Goal: Task Accomplishment & Management: Use online tool/utility

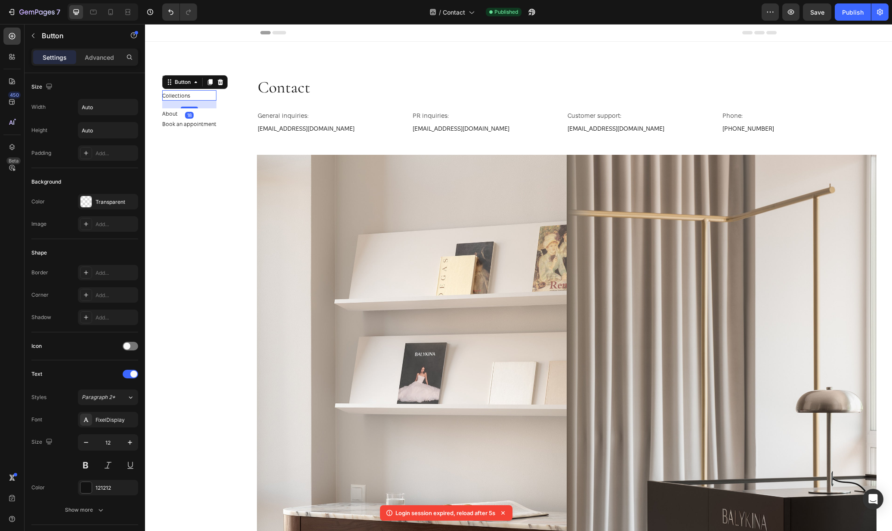
click at [191, 92] on div "Collections Button 18" at bounding box center [189, 95] width 54 height 10
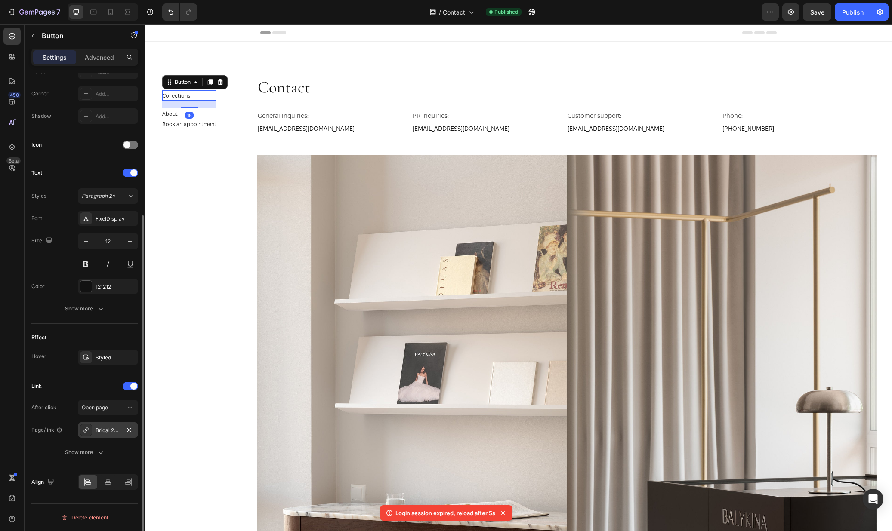
click at [99, 429] on div "Bridal 2025" at bounding box center [108, 431] width 25 height 8
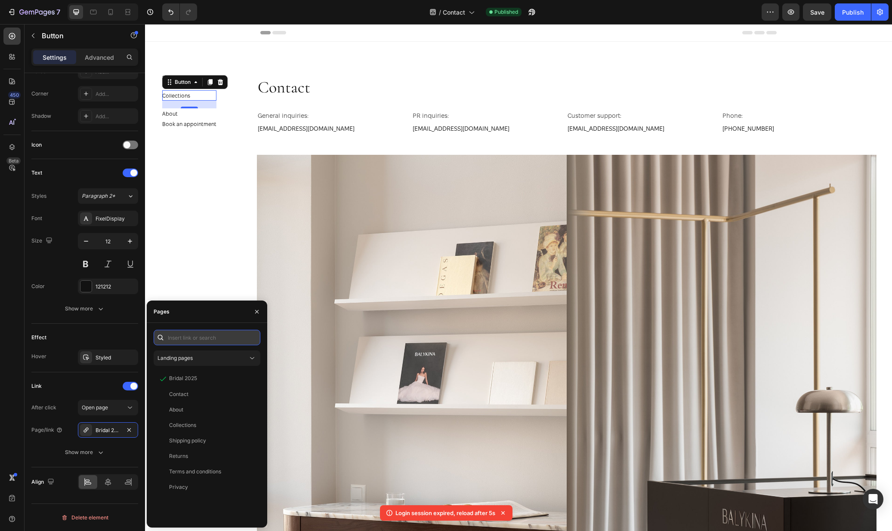
click at [213, 340] on input "text" at bounding box center [207, 337] width 107 height 15
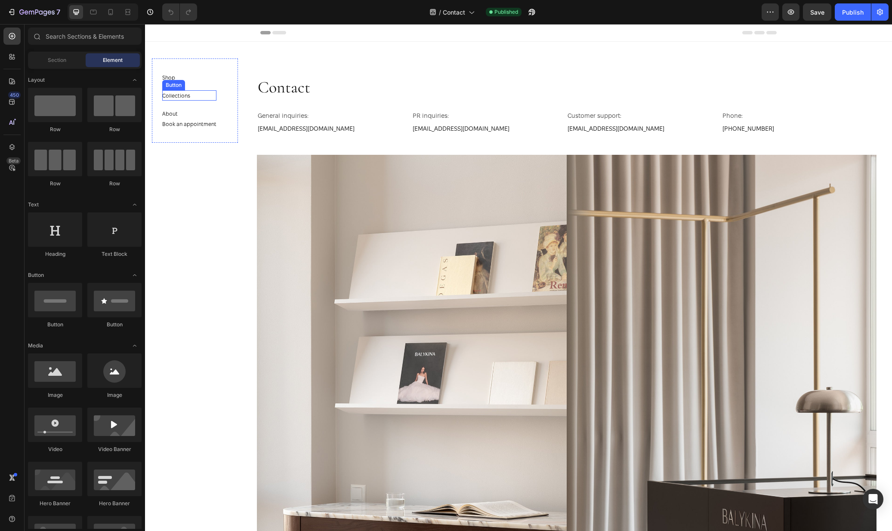
click at [204, 95] on div "Collections Button" at bounding box center [189, 95] width 54 height 10
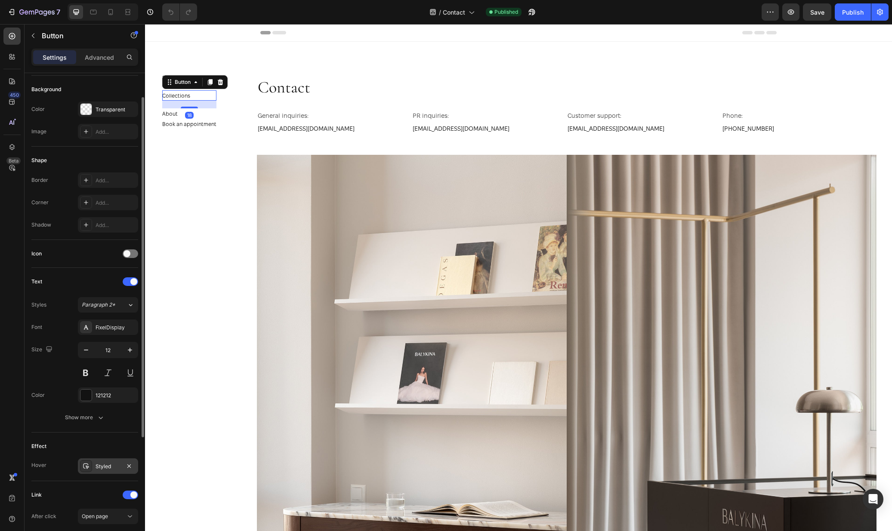
scroll to position [201, 0]
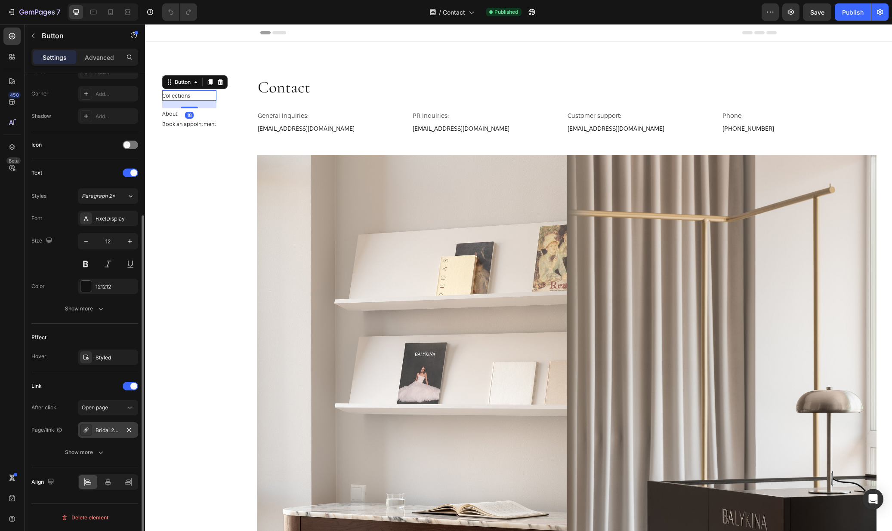
click at [107, 428] on div "Bridal 2025" at bounding box center [108, 431] width 25 height 8
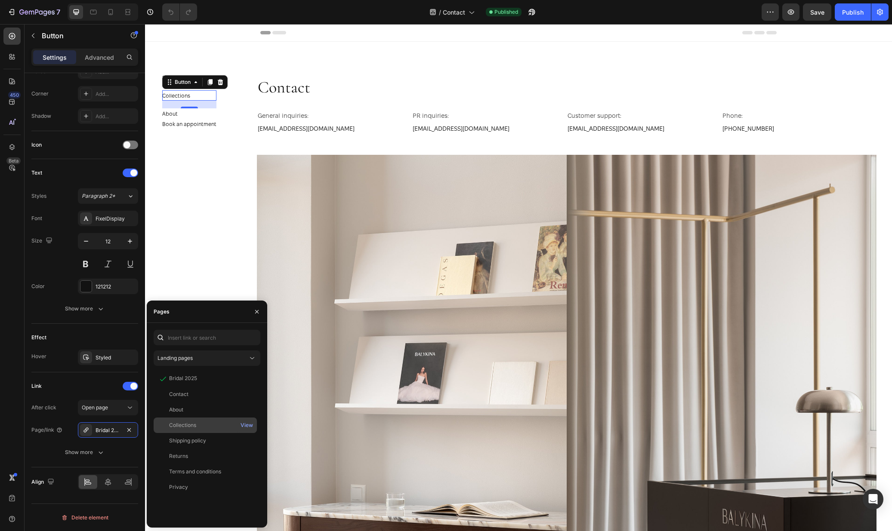
click at [202, 424] on div "Collections" at bounding box center [205, 426] width 96 height 8
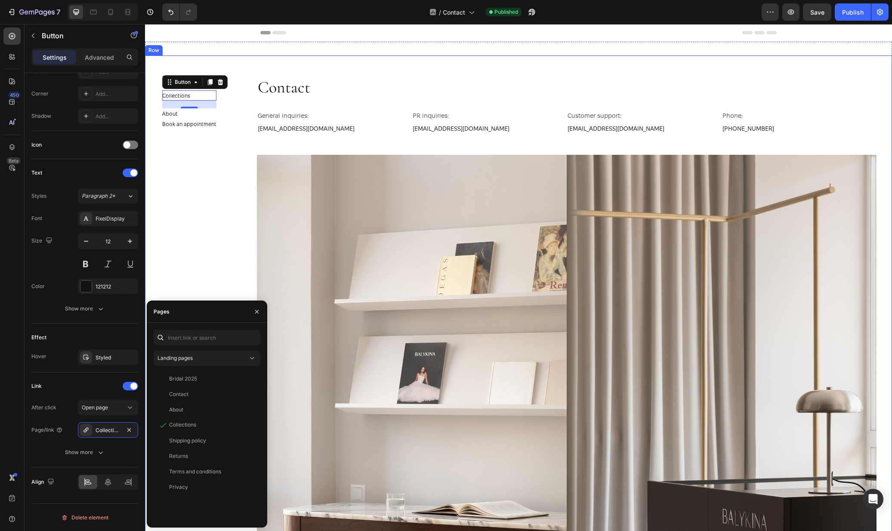
click at [437, 64] on div "Contact Heading General inquiries: Text Block info@balykina.com Text Block PR i…" at bounding box center [567, 319] width 620 height 526
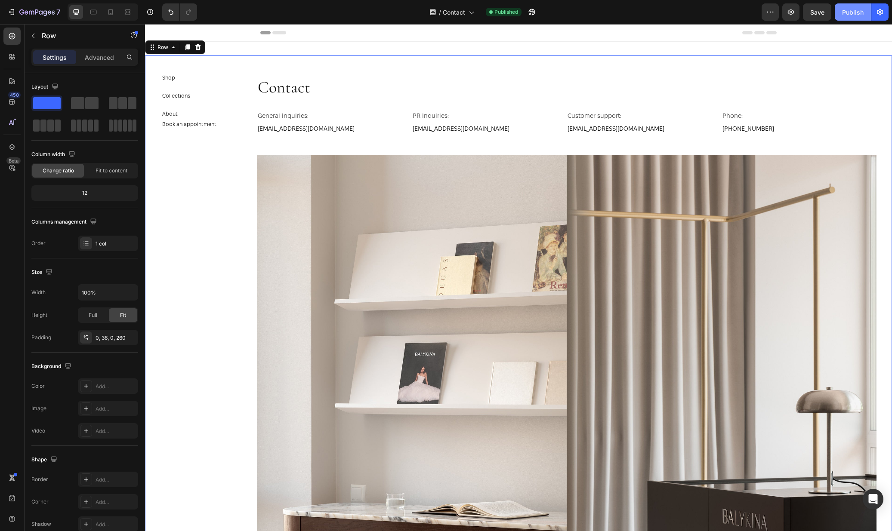
click at [858, 9] on div "Publish" at bounding box center [853, 12] width 22 height 9
click at [449, 13] on span "Contact" at bounding box center [444, 12] width 22 height 9
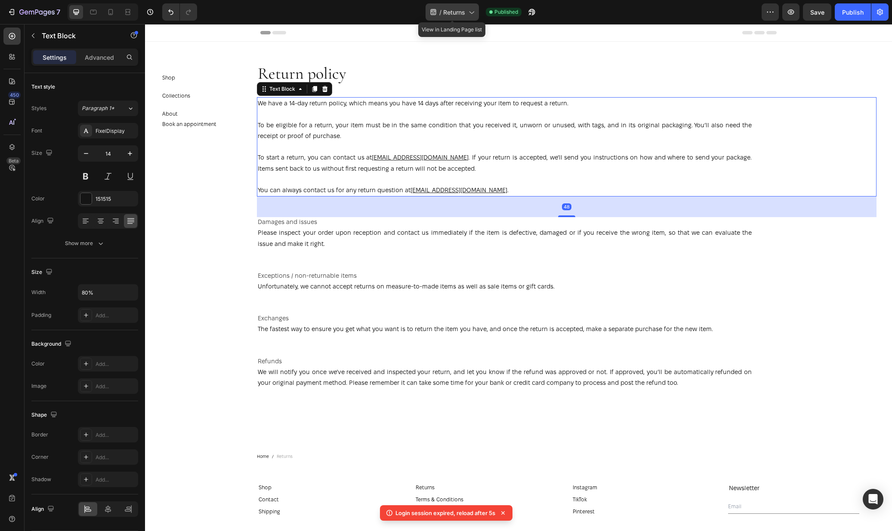
click at [457, 14] on span "Returns" at bounding box center [454, 12] width 22 height 9
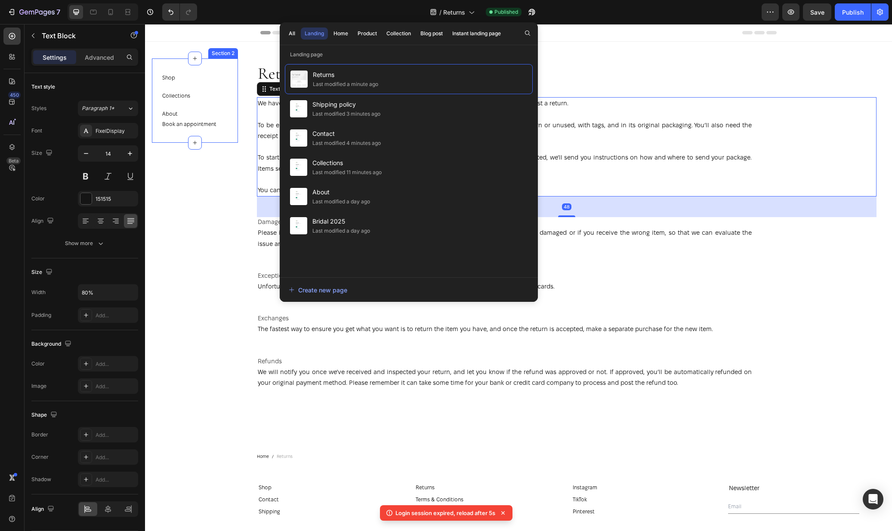
click at [156, 124] on div "Shop Button Collections Button About Button Book an appointment Button Section 2" at bounding box center [195, 101] width 86 height 84
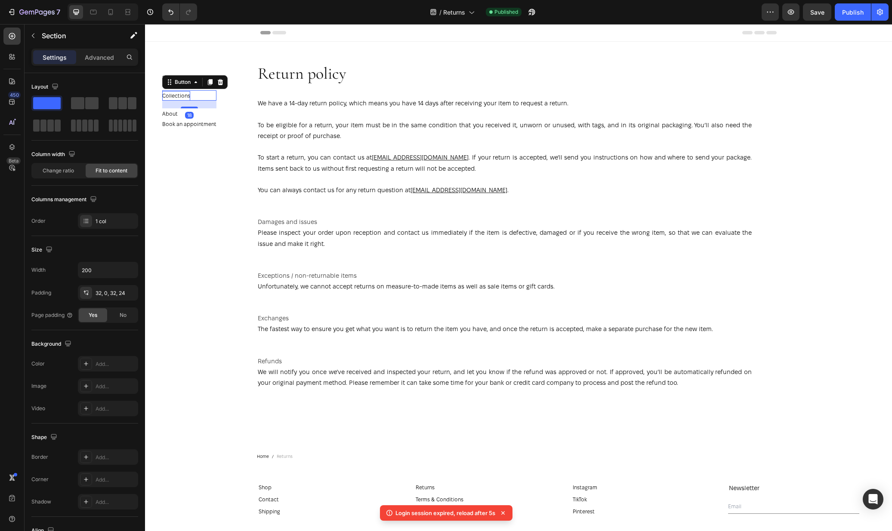
click at [187, 96] on p "Collections" at bounding box center [176, 95] width 28 height 9
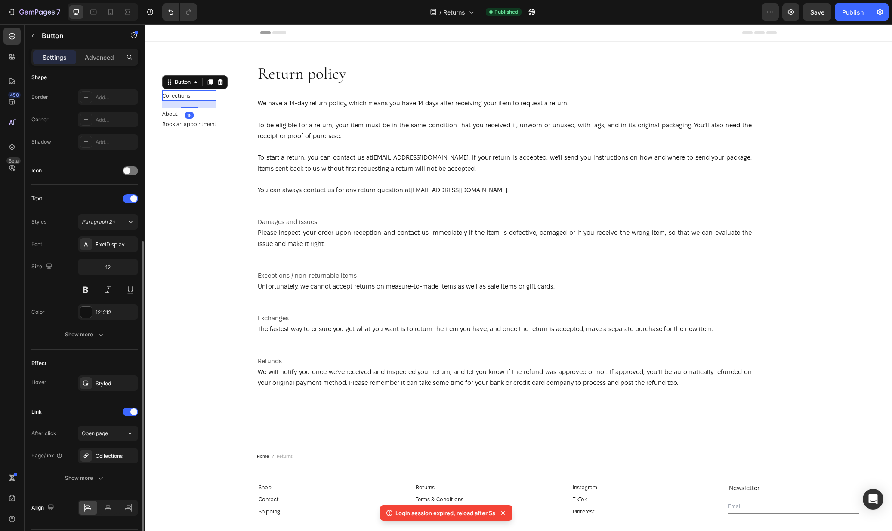
scroll to position [201, 0]
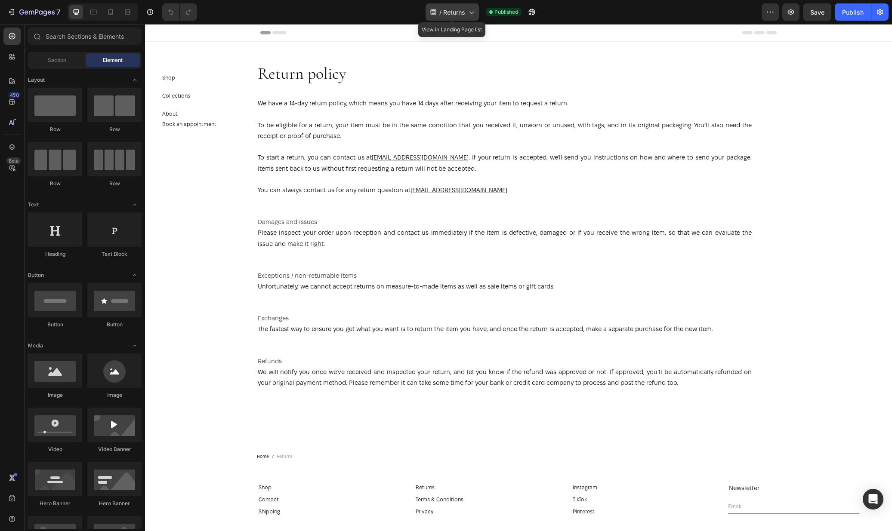
click at [459, 11] on span "Returns" at bounding box center [454, 12] width 22 height 9
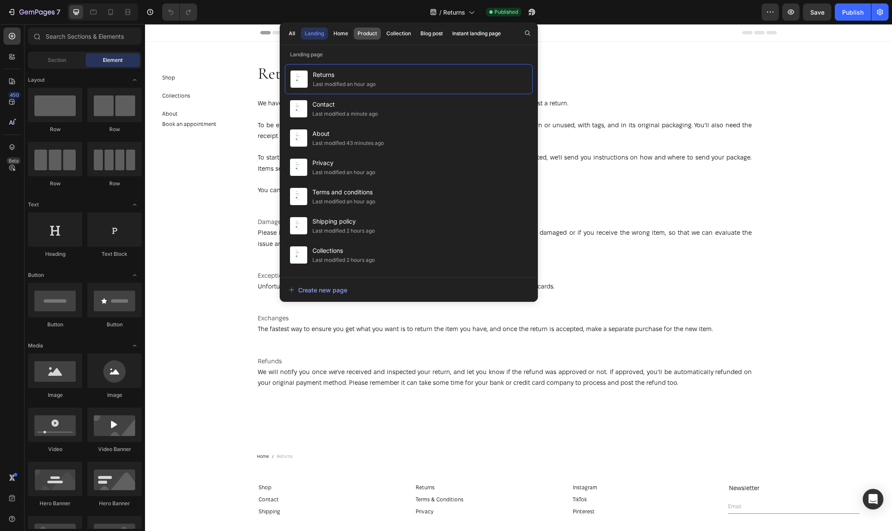
click at [368, 34] on div "Product" at bounding box center [367, 34] width 19 height 8
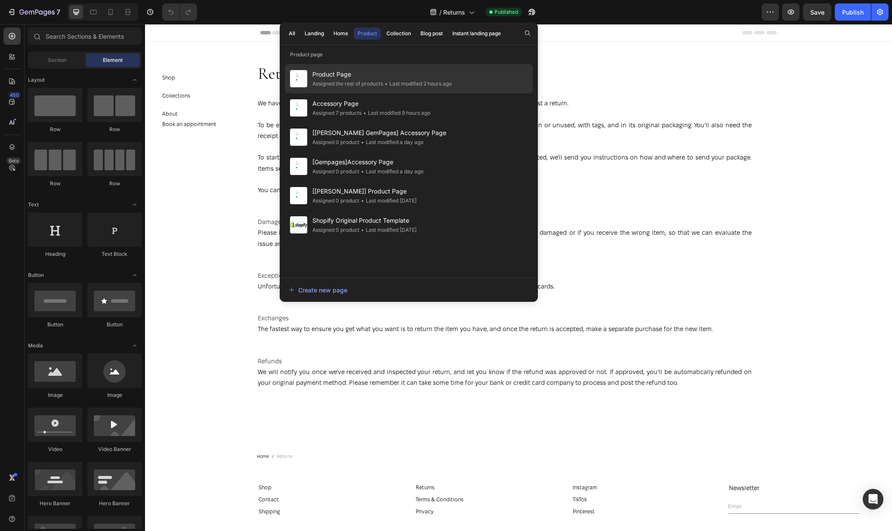
click at [361, 93] on div "Product Page Assigned the rest of products • Last modified 2 hours ago" at bounding box center [409, 107] width 248 height 29
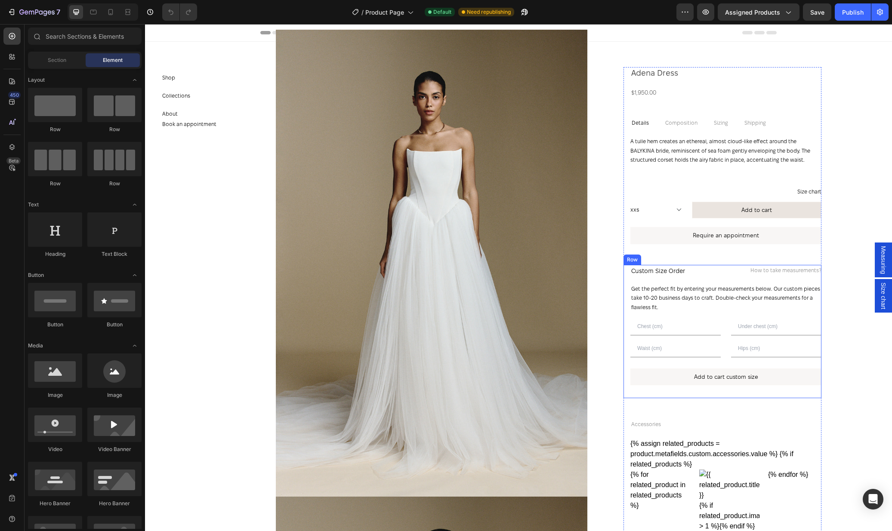
click at [736, 284] on p "Get the perfect fit by entering your measurements below. Our custom pieces take…" at bounding box center [725, 298] width 189 height 28
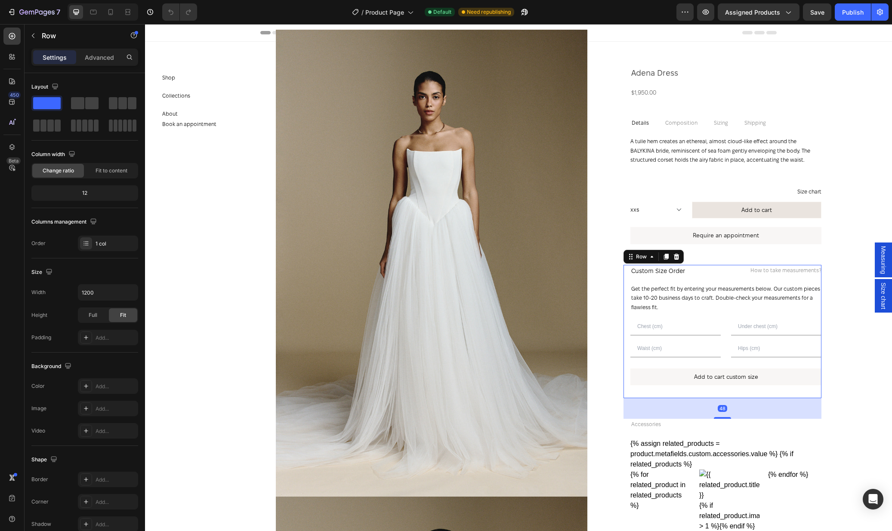
click at [737, 281] on div "Custom Size Order Text Block How to take measurements? Button Row Get the perfe…" at bounding box center [722, 332] width 198 height 134
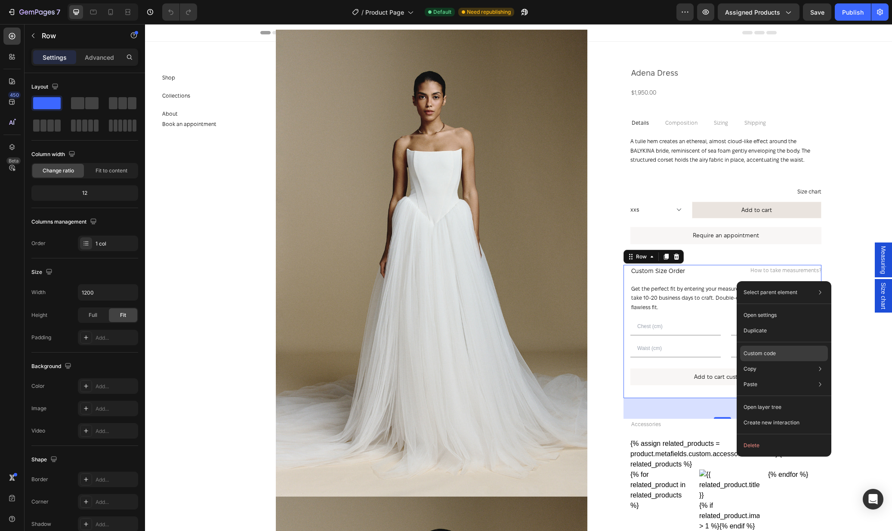
click at [783, 377] on div "Custom code" at bounding box center [784, 384] width 88 height 15
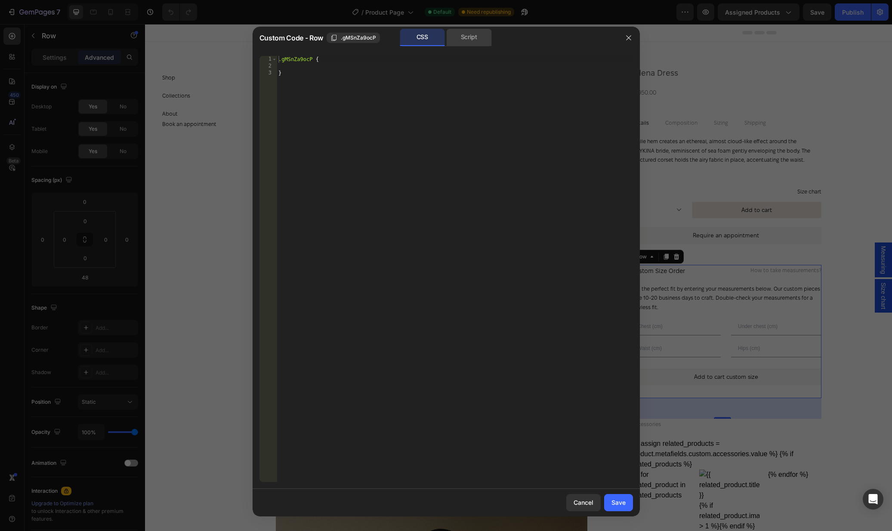
click at [476, 38] on div "Script" at bounding box center [469, 37] width 45 height 17
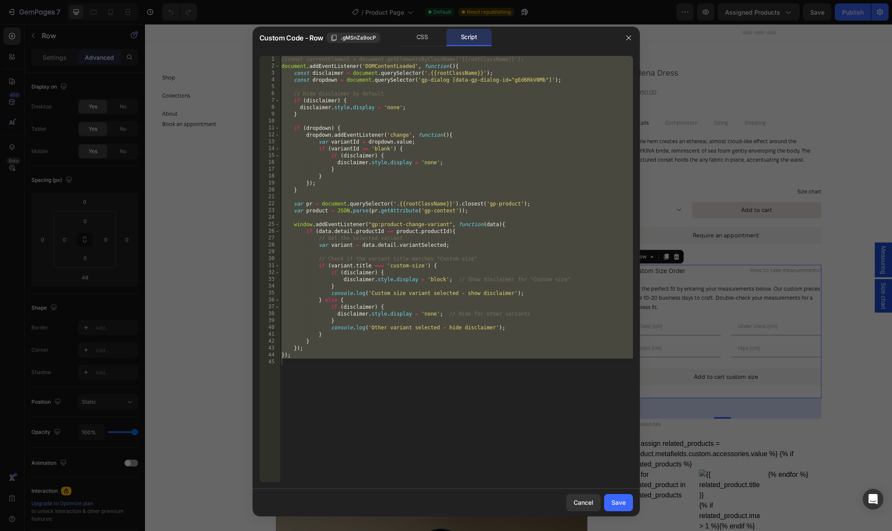
type textarea "});"
click at [447, 402] on div "//const currentElement = document.getElementsByClassName('{{rootClassName}}'); …" at bounding box center [456, 276] width 353 height 440
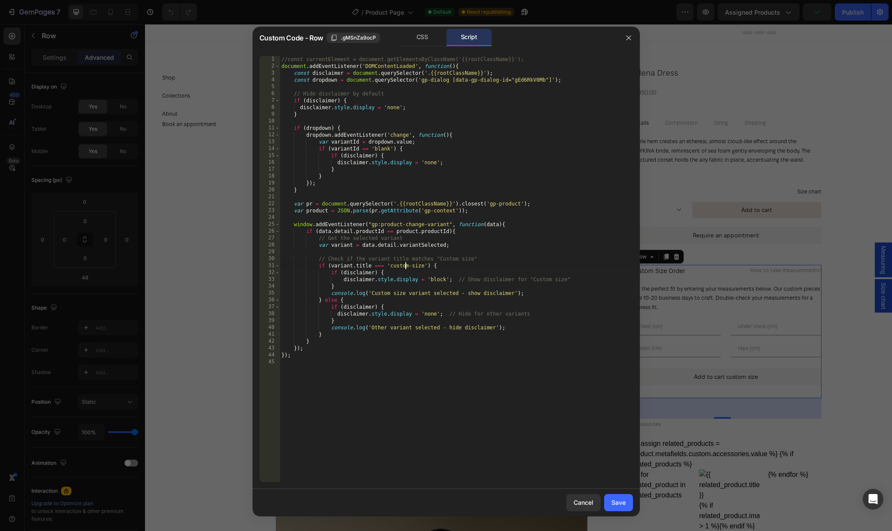
click at [405, 266] on div "//const currentElement = document.getElementsByClassName('{{rootClassName}}'); …" at bounding box center [456, 276] width 353 height 440
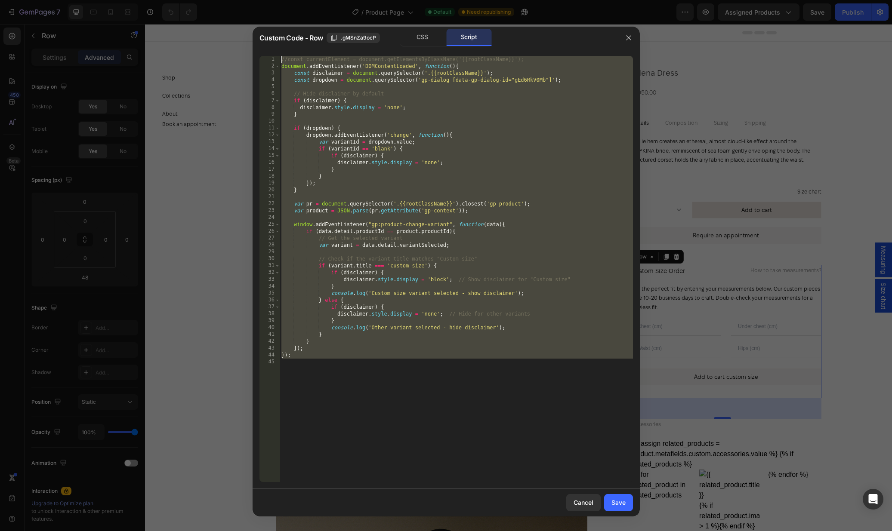
drag, startPoint x: 416, startPoint y: 372, endPoint x: 224, endPoint y: 2, distance: 417.2
click at [224, 2] on div "Custom Code - Row .gMSnZa9ocP CSS Script if (variant.title === 'custom-size') {…" at bounding box center [446, 265] width 892 height 531
type textarea "//const currentElement = document.getElementsByClassName('{{rootClassName}}'); …"
click at [457, 387] on div "//const currentElement = document.getElementsByClassName('{{rootClassName}}'); …" at bounding box center [456, 276] width 353 height 440
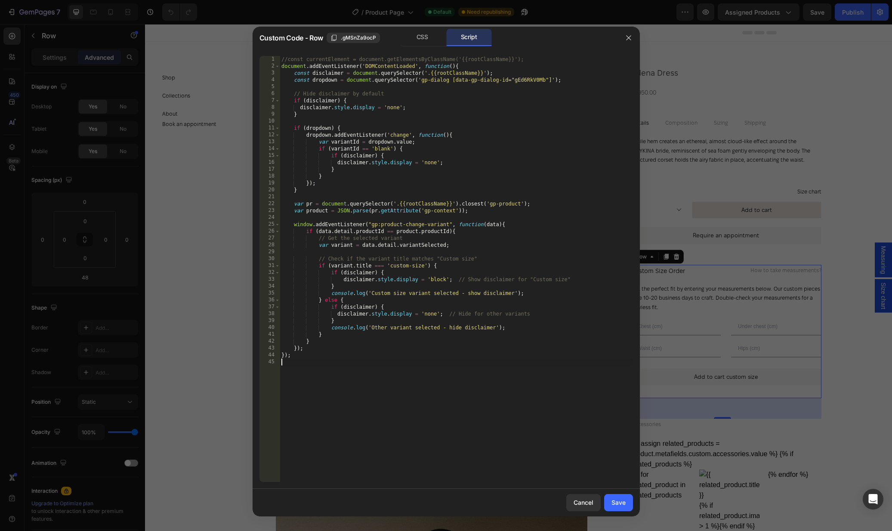
click at [465, 368] on div "//const currentElement = document.getElementsByClassName('{{rootClassName}}'); …" at bounding box center [456, 276] width 353 height 440
click at [467, 252] on div "//const currentElement = document.getElementsByClassName('{{rootClassName}}'); …" at bounding box center [456, 276] width 353 height 440
click at [393, 266] on div "//const currentElement = document.getElementsByClassName('{{rootClassName}}'); …" at bounding box center [456, 276] width 353 height 440
click at [427, 266] on div "//const currentElement = document.getElementsByClassName('{{rootClassName}}'); …" at bounding box center [456, 276] width 353 height 440
paste textarea "variant.title === 'custom-size' || variant.title === 'Custom size'"
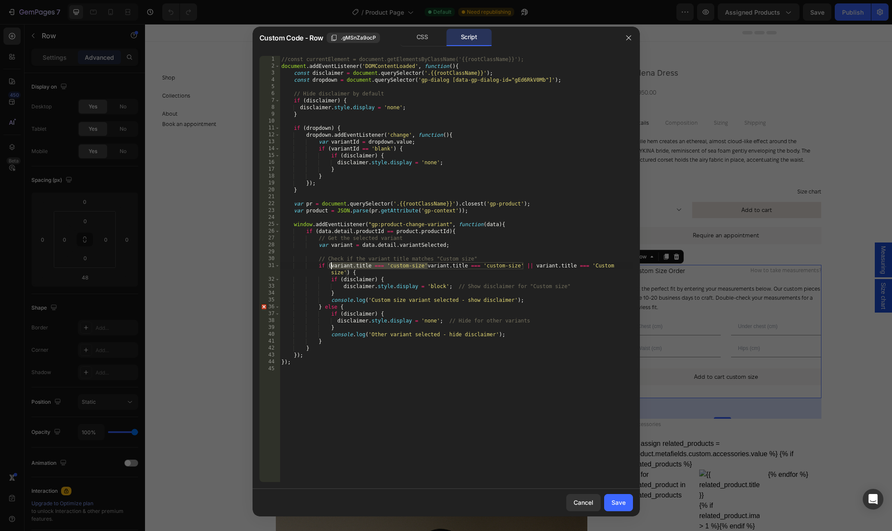
drag, startPoint x: 426, startPoint y: 265, endPoint x: 330, endPoint y: 264, distance: 95.5
click at [330, 264] on div "//const currentElement = document.getElementsByClassName('{{rootClassName}}'); …" at bounding box center [456, 276] width 353 height 440
type textarea "if (variant.title === 'custom-size' || variant.title === 'Custom size') {"
click at [611, 499] on div "Save" at bounding box center [618, 502] width 14 height 9
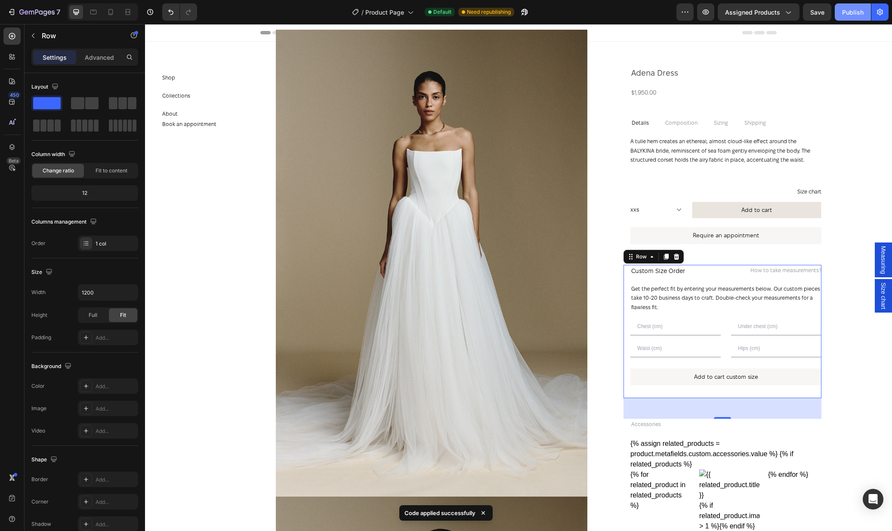
click at [850, 9] on div "Publish" at bounding box center [853, 12] width 22 height 9
